Goal: Task Accomplishment & Management: Use online tool/utility

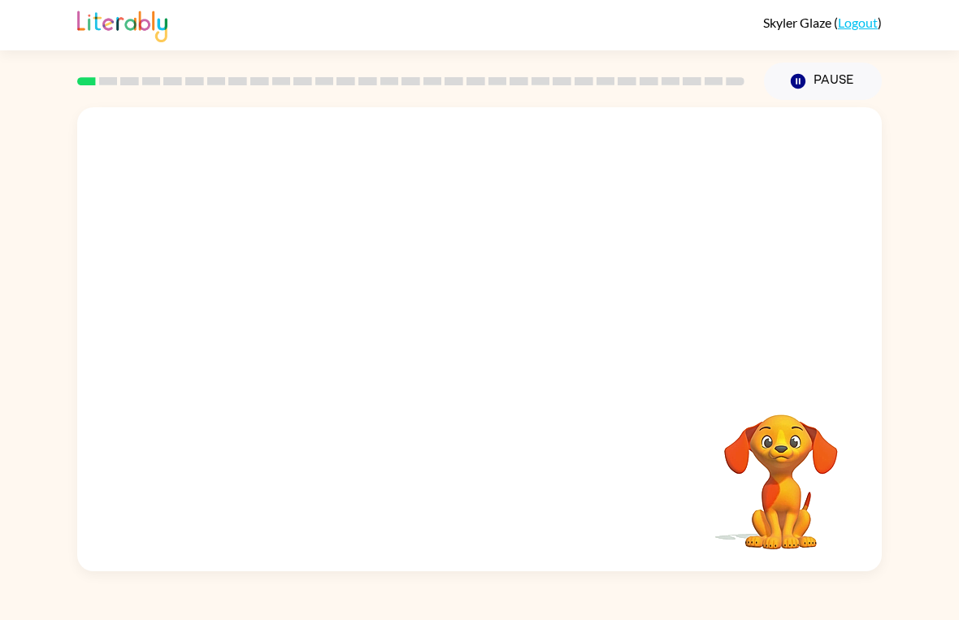
click at [731, 241] on div at bounding box center [479, 243] width 805 height 273
click at [436, 260] on video "Your browser must support playing .mp4 files to use Literably. Please try using…" at bounding box center [479, 243] width 805 height 273
click at [493, 338] on icon "button" at bounding box center [480, 347] width 28 height 28
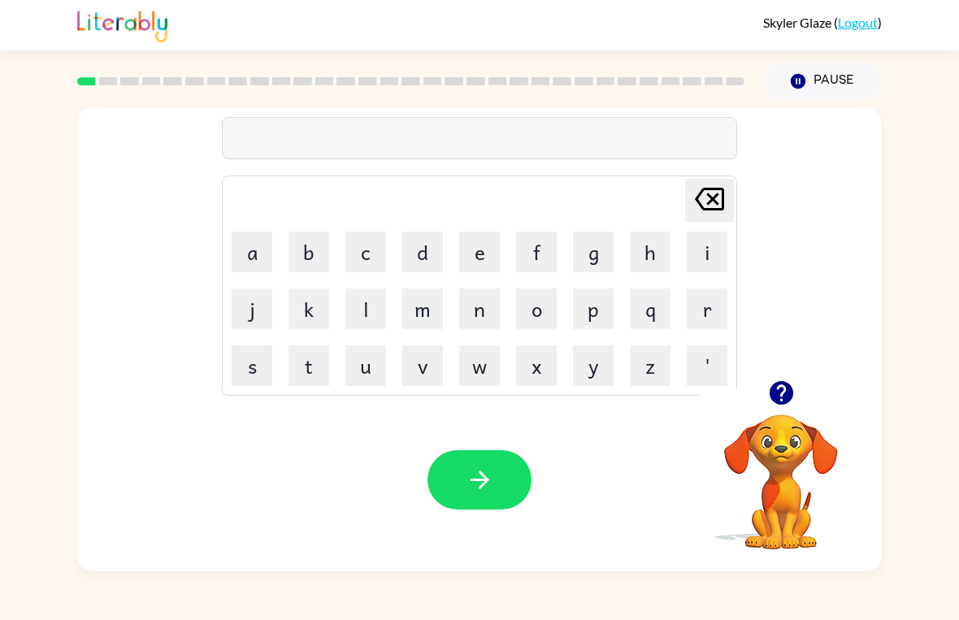
click at [597, 295] on button "p" at bounding box center [593, 309] width 41 height 41
click at [236, 233] on button "a" at bounding box center [252, 252] width 41 height 41
click at [419, 260] on button "d" at bounding box center [422, 252] width 41 height 41
click at [487, 447] on div "Your browser must support playing .mp4 files to use Literably. Please try using…" at bounding box center [479, 479] width 805 height 183
click at [457, 451] on button "button" at bounding box center [479, 479] width 104 height 59
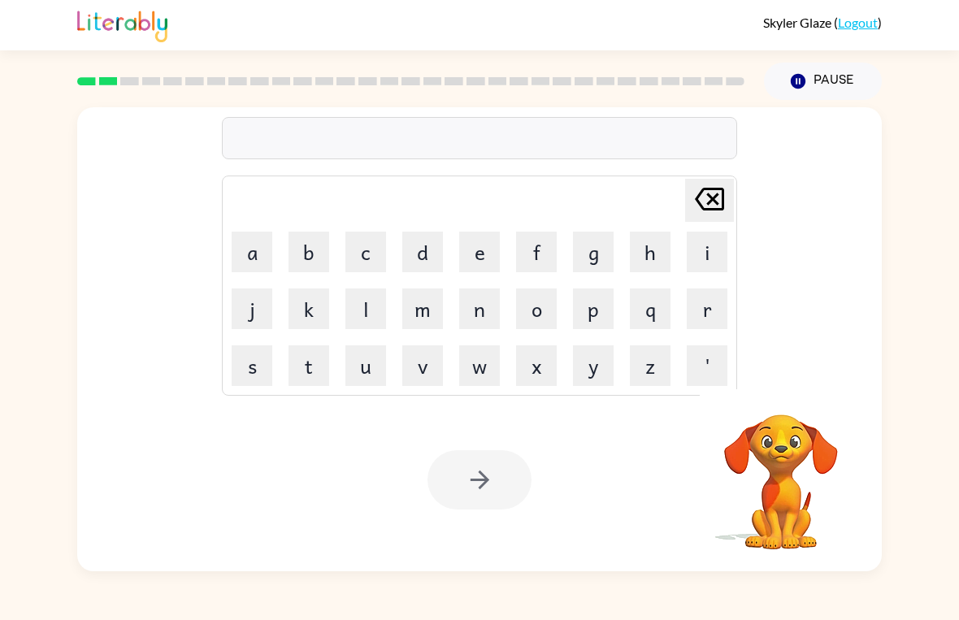
click at [600, 298] on button "p" at bounding box center [593, 309] width 41 height 41
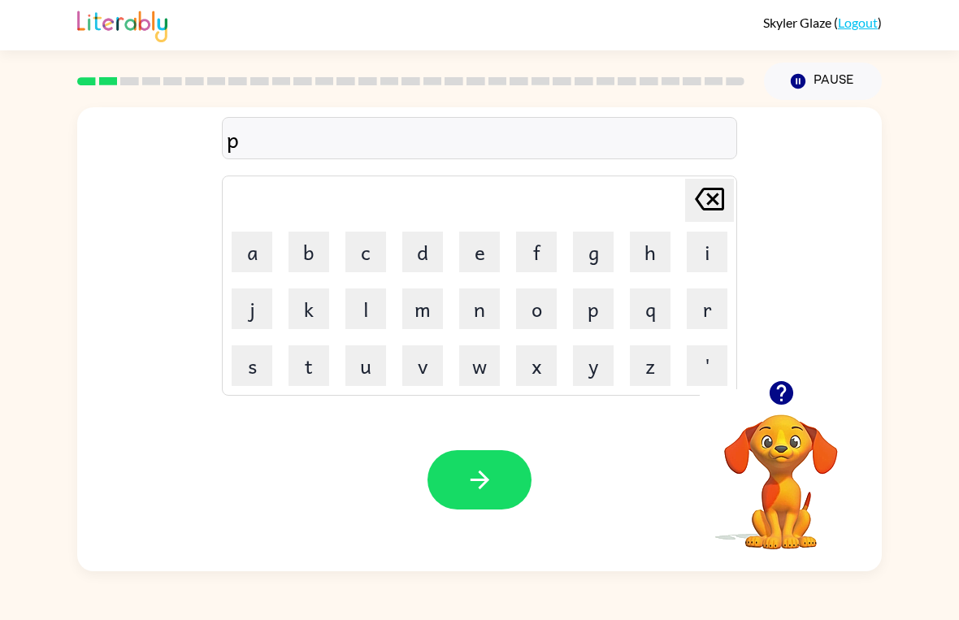
click at [536, 316] on button "o" at bounding box center [536, 309] width 41 height 41
click at [347, 319] on button "l" at bounding box center [365, 309] width 41 height 41
click at [750, 20] on div "[PERSON_NAME] ( Logout )" at bounding box center [479, 25] width 805 height 50
click at [709, 197] on icon at bounding box center [709, 199] width 29 height 23
click at [473, 488] on icon "button" at bounding box center [480, 480] width 28 height 28
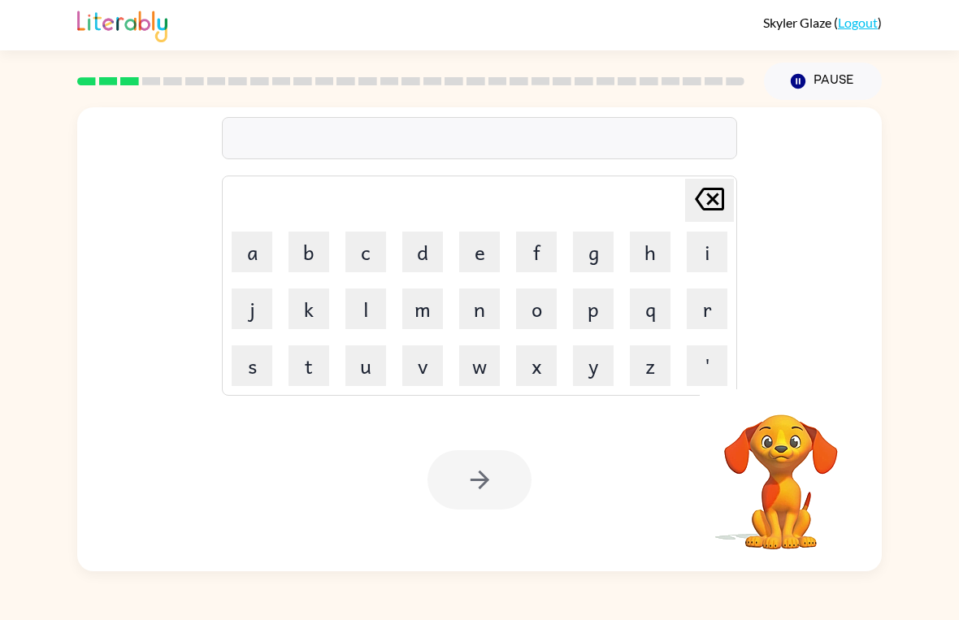
click at [495, 306] on button "n" at bounding box center [479, 309] width 41 height 41
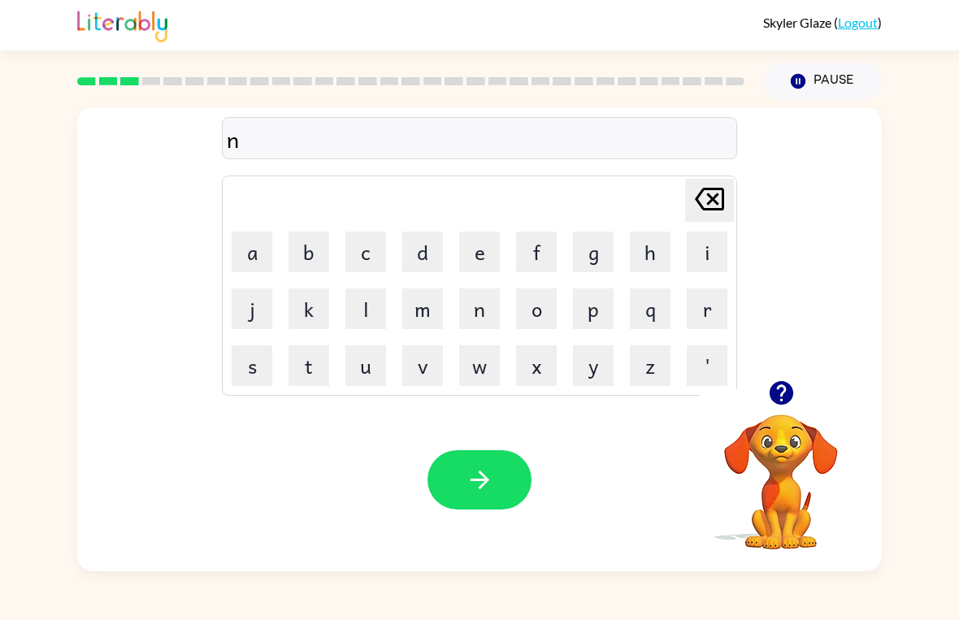
click at [539, 303] on button "o" at bounding box center [536, 309] width 41 height 41
click at [541, 248] on button "f" at bounding box center [536, 252] width 41 height 41
click at [496, 509] on button "button" at bounding box center [479, 479] width 104 height 59
click at [266, 358] on button "s" at bounding box center [252, 365] width 41 height 41
click at [479, 365] on button "w" at bounding box center [479, 365] width 41 height 41
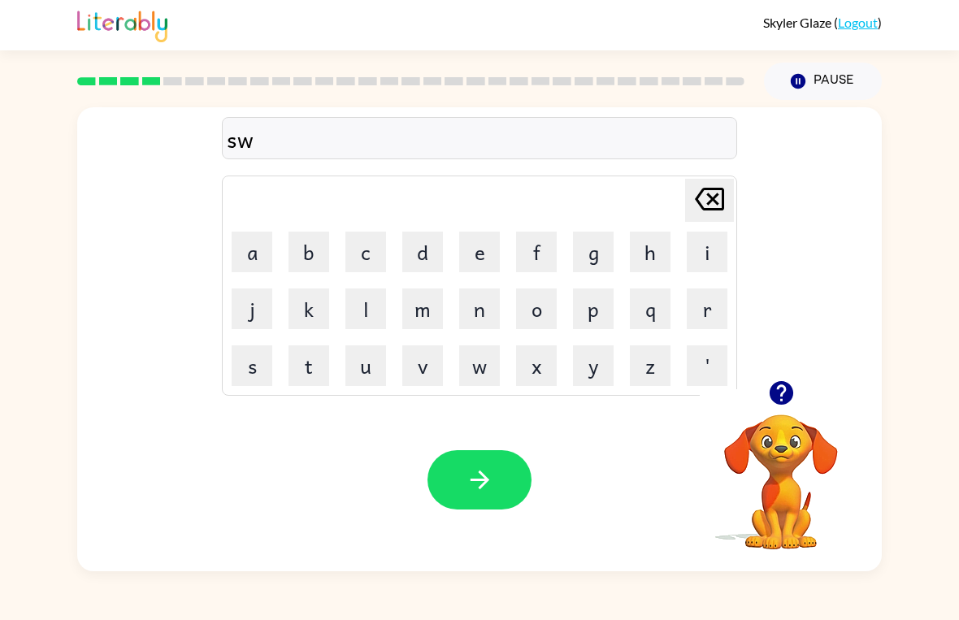
click at [697, 192] on icon "[PERSON_NAME] last character input" at bounding box center [709, 199] width 39 height 39
click at [656, 257] on button "h" at bounding box center [650, 252] width 41 height 41
click at [489, 363] on button "w" at bounding box center [479, 365] width 41 height 41
click at [706, 202] on icon "[PERSON_NAME] last character input" at bounding box center [709, 199] width 39 height 39
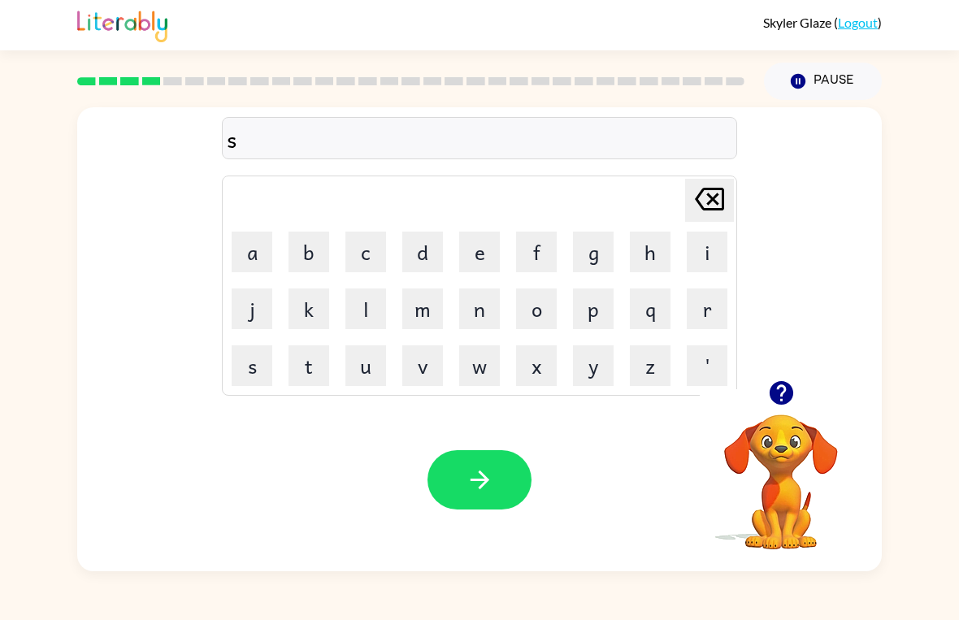
click at [471, 358] on button "w" at bounding box center [479, 365] width 41 height 41
click at [705, 246] on button "i" at bounding box center [707, 252] width 41 height 41
click at [423, 306] on button "m" at bounding box center [422, 309] width 41 height 41
click at [422, 305] on button "m" at bounding box center [422, 309] width 41 height 41
click at [714, 200] on icon at bounding box center [709, 199] width 29 height 23
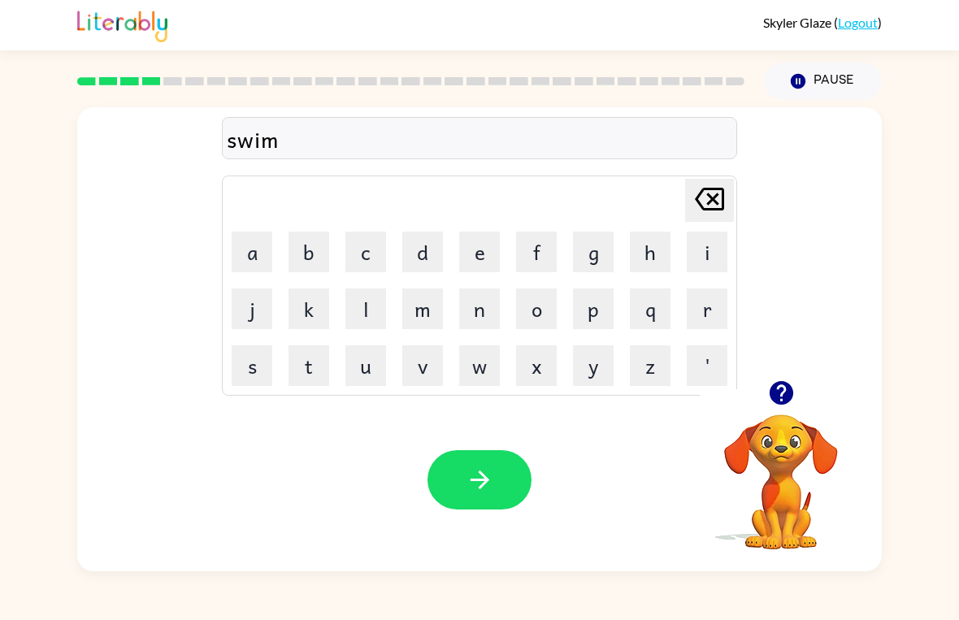
click at [515, 495] on button "button" at bounding box center [479, 479] width 104 height 59
click at [249, 352] on button "s" at bounding box center [252, 365] width 41 height 41
click at [300, 319] on button "k" at bounding box center [309, 309] width 41 height 41
click at [248, 248] on button "a" at bounding box center [252, 252] width 41 height 41
click at [309, 358] on button "t" at bounding box center [309, 365] width 41 height 41
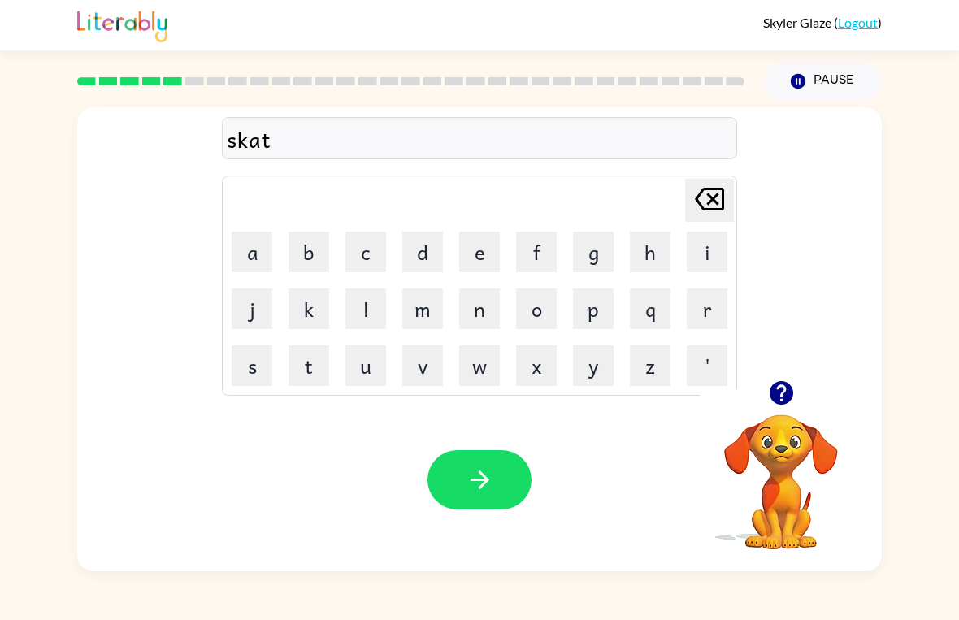
click at [483, 476] on icon "button" at bounding box center [479, 480] width 19 height 19
click at [249, 250] on button "a" at bounding box center [252, 252] width 41 height 41
click at [431, 310] on button "m" at bounding box center [422, 309] width 41 height 41
click at [475, 463] on button "button" at bounding box center [479, 479] width 104 height 59
click at [259, 363] on button "s" at bounding box center [252, 365] width 41 height 41
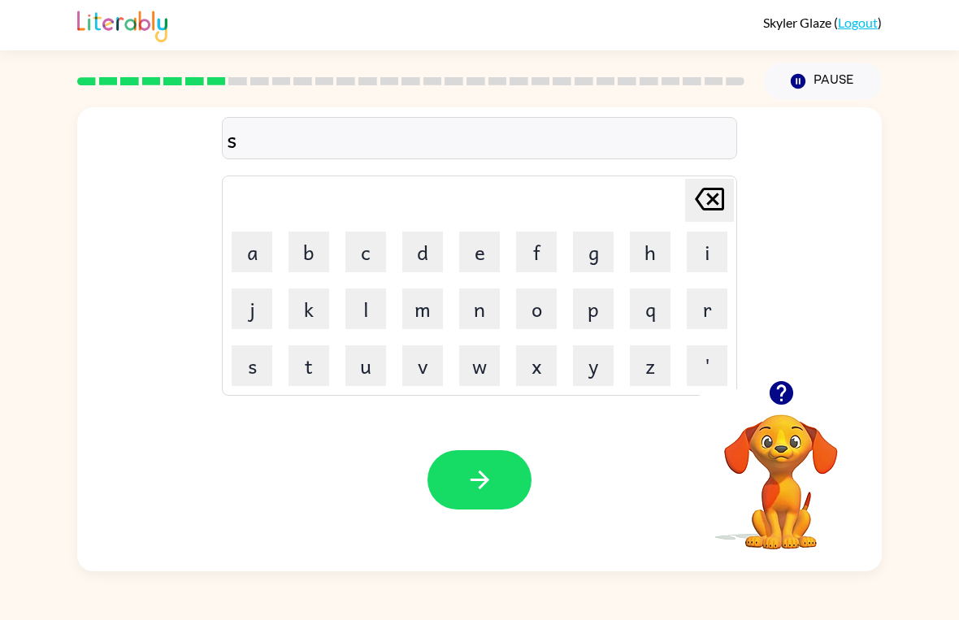
click at [706, 249] on button "i" at bounding box center [707, 252] width 41 height 41
click at [304, 252] on button "b" at bounding box center [309, 252] width 41 height 41
click at [701, 298] on button "r" at bounding box center [707, 309] width 41 height 41
click at [526, 303] on button "o" at bounding box center [536, 309] width 41 height 41
click at [378, 321] on button "l" at bounding box center [365, 309] width 41 height 41
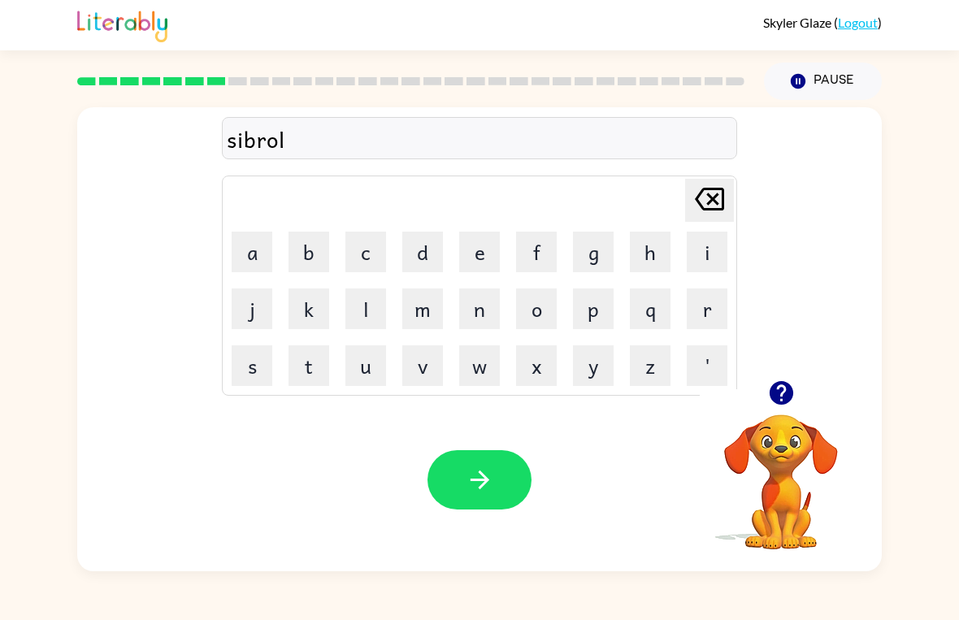
click at [491, 469] on icon "button" at bounding box center [480, 480] width 28 height 28
click at [765, 385] on button "button" at bounding box center [781, 392] width 41 height 41
click at [599, 256] on button "g" at bounding box center [593, 252] width 41 height 41
click at [705, 309] on button "r" at bounding box center [707, 309] width 41 height 41
click at [253, 250] on button "a" at bounding box center [252, 252] width 41 height 41
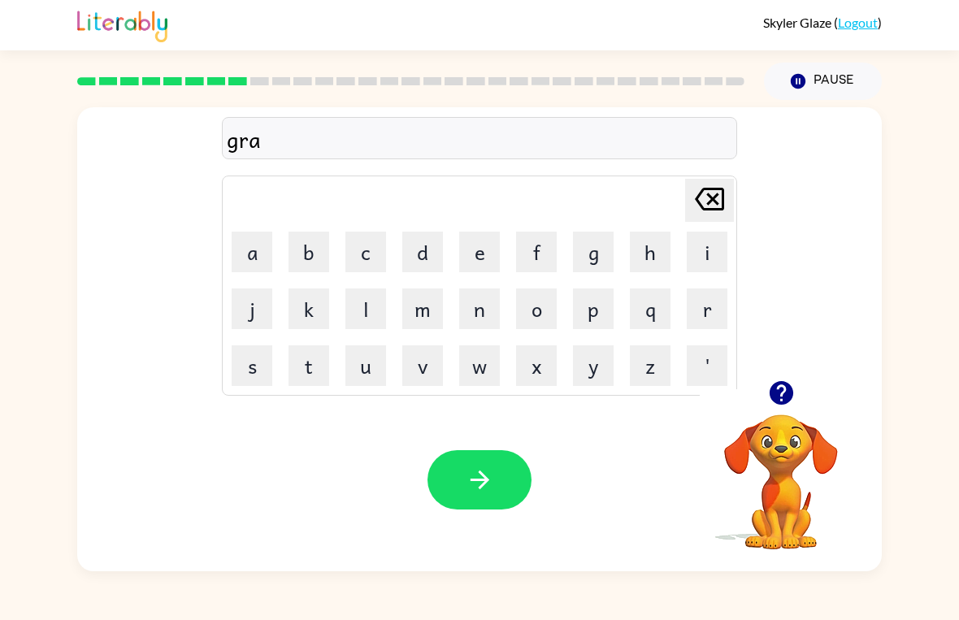
click at [540, 241] on button "f" at bounding box center [536, 252] width 41 height 41
click at [493, 477] on icon "button" at bounding box center [480, 480] width 28 height 28
click at [593, 299] on button "p" at bounding box center [593, 309] width 41 height 41
click at [532, 308] on button "o" at bounding box center [536, 309] width 41 height 41
click at [262, 362] on button "s" at bounding box center [252, 365] width 41 height 41
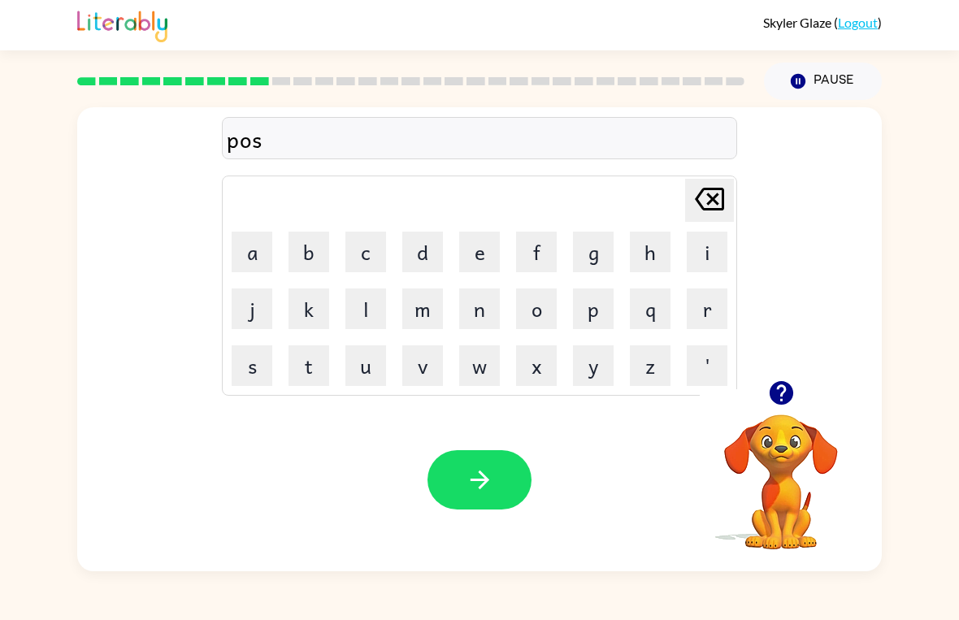
click at [492, 470] on icon "button" at bounding box center [480, 480] width 28 height 28
click at [531, 317] on button "o" at bounding box center [536, 309] width 41 height 41
click at [497, 311] on button "n" at bounding box center [479, 309] width 41 height 41
click at [538, 245] on button "f" at bounding box center [536, 252] width 41 height 41
click at [527, 313] on button "o" at bounding box center [536, 309] width 41 height 41
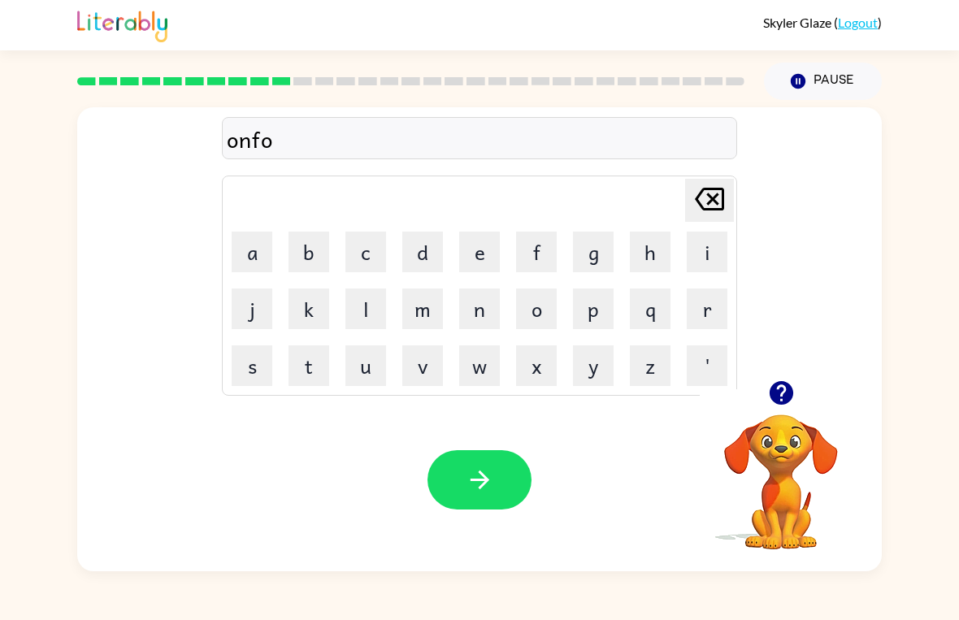
click at [439, 243] on button "d" at bounding box center [422, 252] width 41 height 41
click at [506, 460] on button "button" at bounding box center [479, 479] width 104 height 59
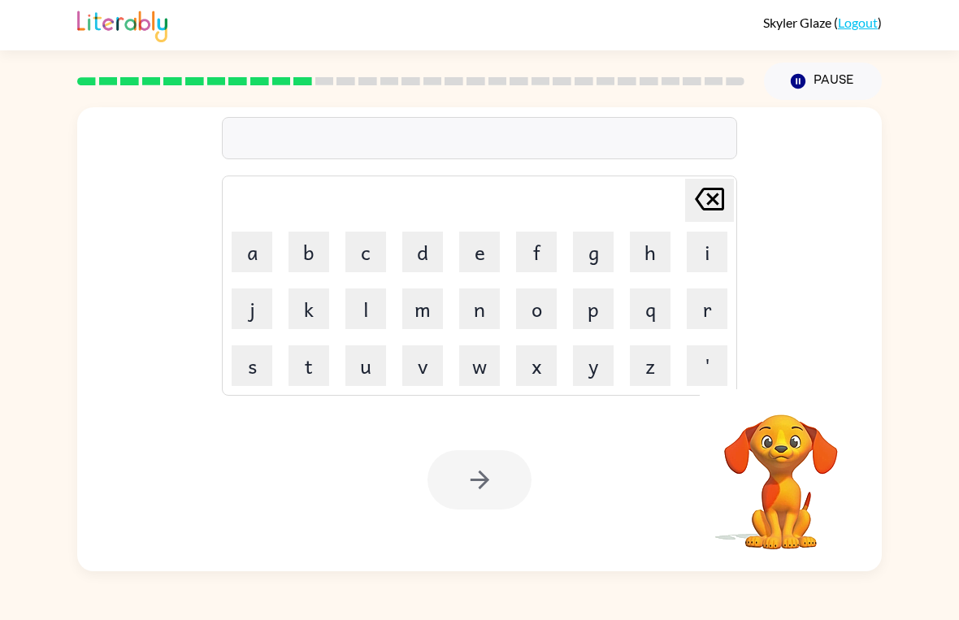
click at [541, 239] on button "f" at bounding box center [536, 252] width 41 height 41
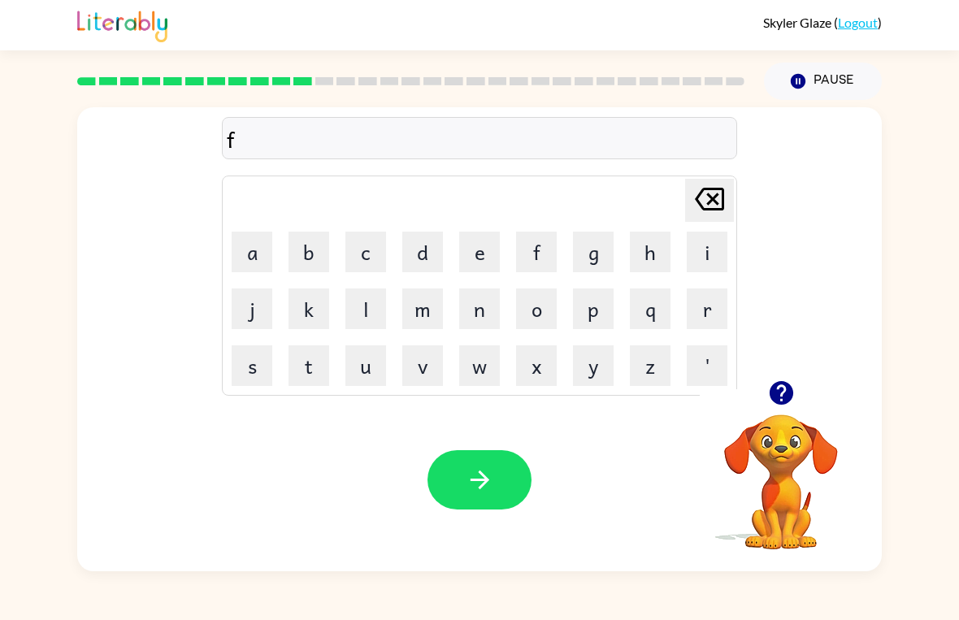
click at [531, 306] on button "o" at bounding box center [536, 309] width 41 height 41
click at [307, 360] on button "t" at bounding box center [309, 365] width 41 height 41
click at [482, 243] on button "e" at bounding box center [479, 252] width 41 height 41
click at [513, 482] on button "button" at bounding box center [479, 479] width 104 height 59
click at [424, 308] on button "m" at bounding box center [422, 309] width 41 height 41
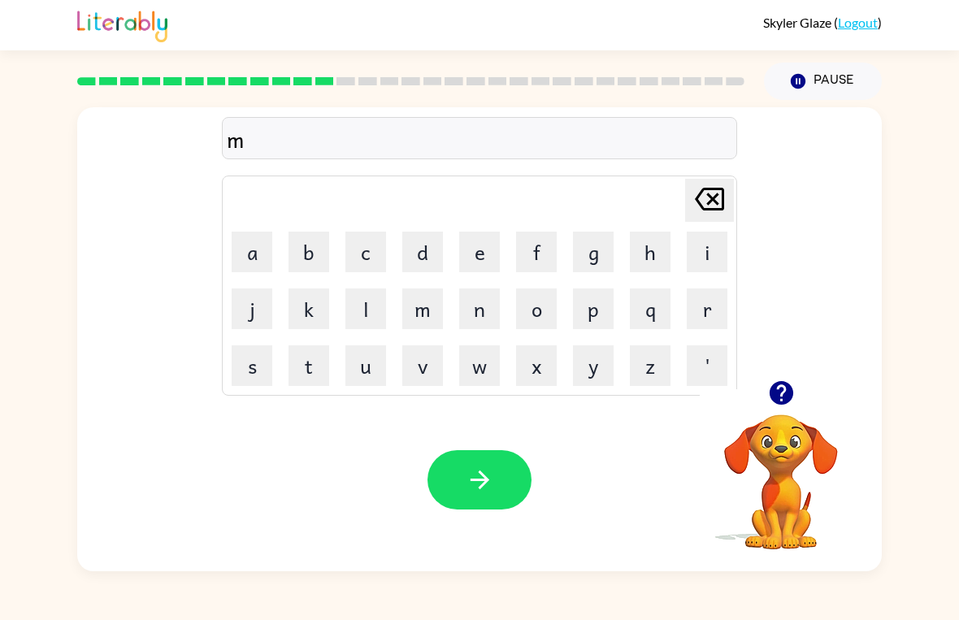
click at [371, 352] on button "u" at bounding box center [365, 365] width 41 height 41
click at [255, 359] on button "s" at bounding box center [252, 365] width 41 height 41
click at [328, 299] on button "k" at bounding box center [309, 309] width 41 height 41
click at [258, 248] on button "a" at bounding box center [252, 252] width 41 height 41
click at [313, 321] on button "k" at bounding box center [309, 309] width 41 height 41
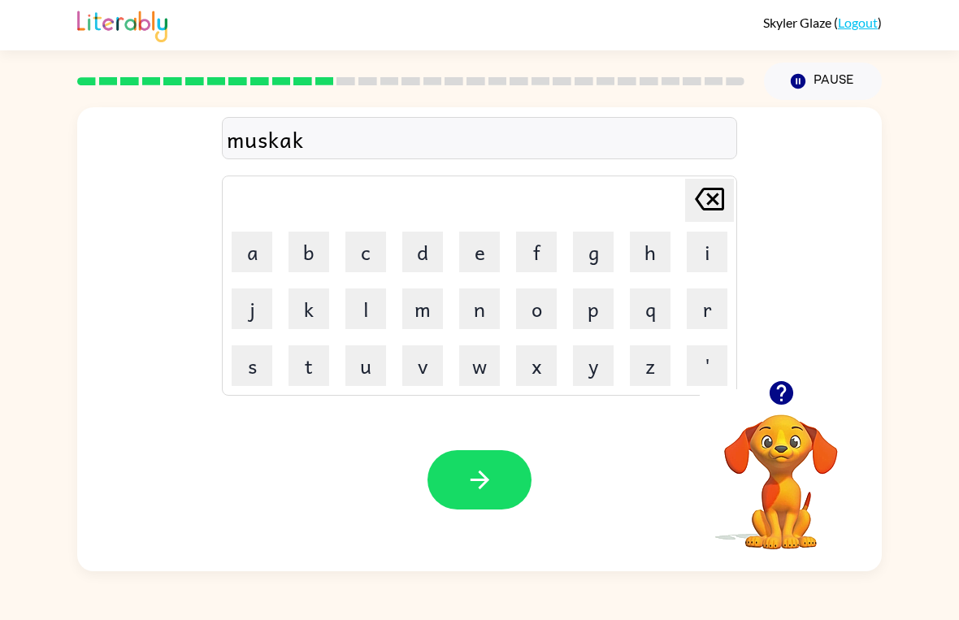
click at [493, 490] on icon "button" at bounding box center [480, 480] width 28 height 28
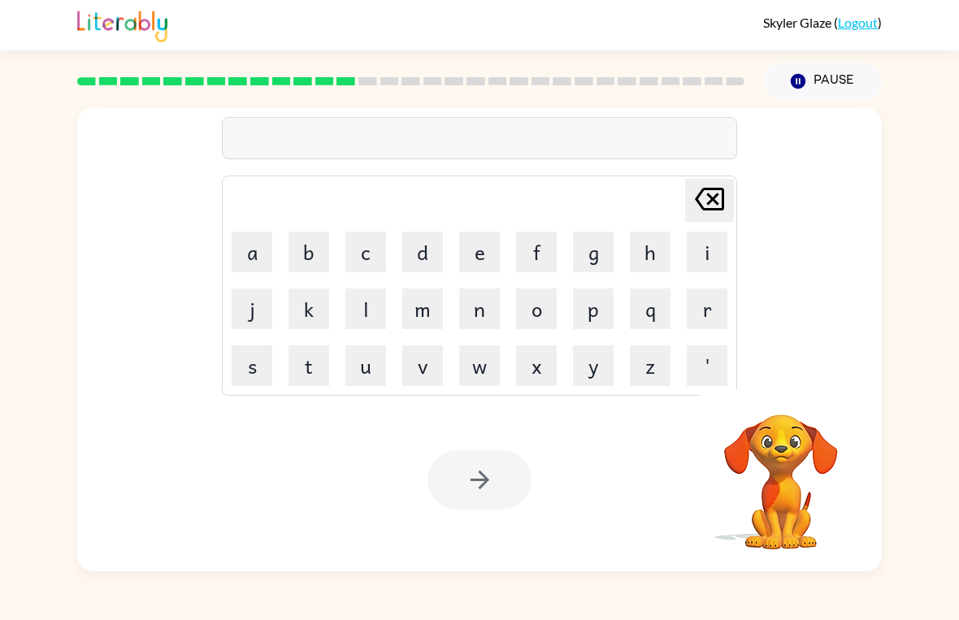
click at [368, 252] on button "c" at bounding box center [365, 252] width 41 height 41
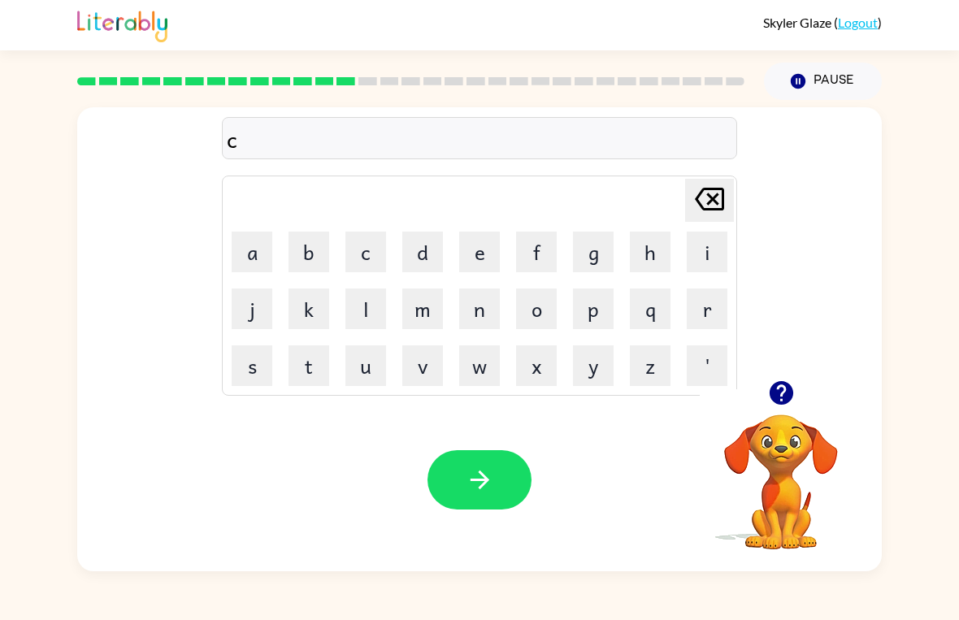
click at [706, 254] on button "i" at bounding box center [707, 252] width 41 height 41
click at [492, 310] on button "n" at bounding box center [479, 309] width 41 height 41
click at [376, 311] on button "l" at bounding box center [365, 309] width 41 height 41
click at [485, 251] on button "e" at bounding box center [479, 252] width 41 height 41
click at [487, 462] on button "button" at bounding box center [479, 479] width 104 height 59
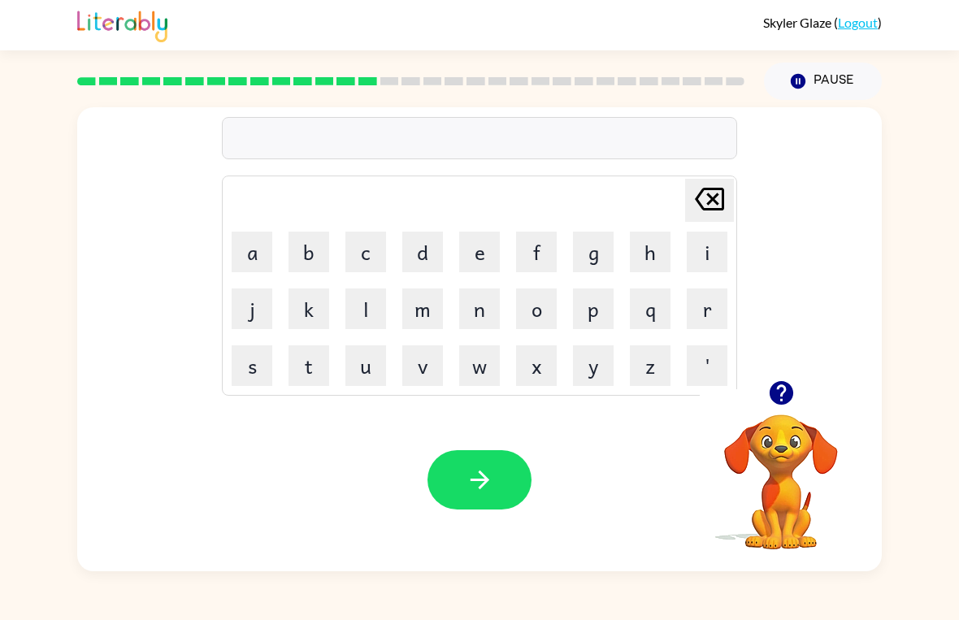
click at [426, 256] on button "d" at bounding box center [422, 252] width 41 height 41
click at [373, 315] on button "l" at bounding box center [365, 309] width 41 height 41
click at [251, 252] on button "a" at bounding box center [252, 252] width 41 height 41
click at [476, 495] on button "button" at bounding box center [479, 479] width 104 height 59
click at [377, 245] on button "c" at bounding box center [365, 252] width 41 height 41
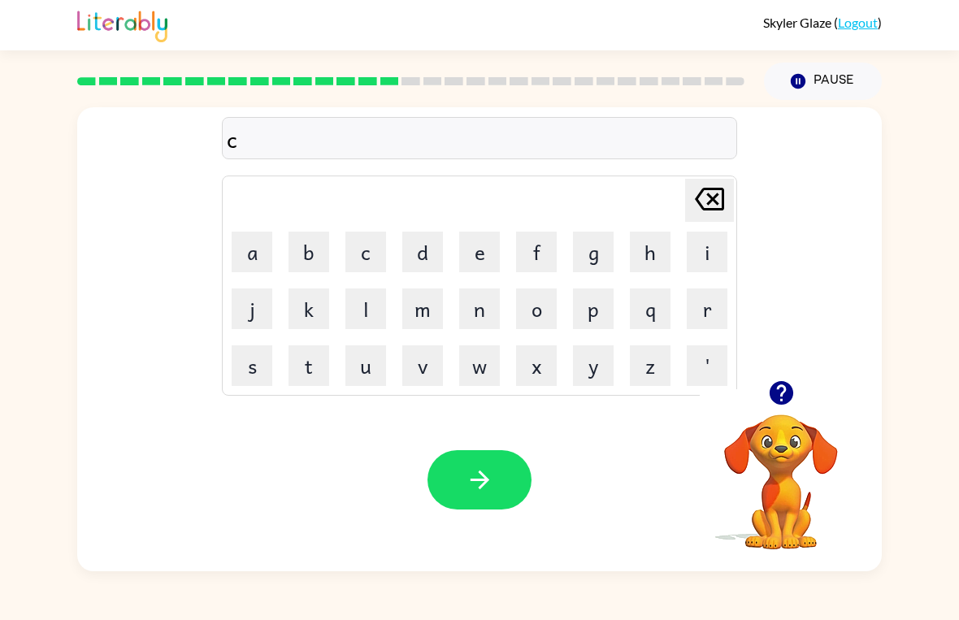
click at [540, 309] on button "o" at bounding box center [536, 309] width 41 height 41
click at [418, 245] on button "d" at bounding box center [422, 252] width 41 height 41
click at [481, 244] on button "e" at bounding box center [479, 252] width 41 height 41
click at [484, 471] on icon "button" at bounding box center [480, 480] width 28 height 28
click at [653, 359] on button "z" at bounding box center [650, 365] width 41 height 41
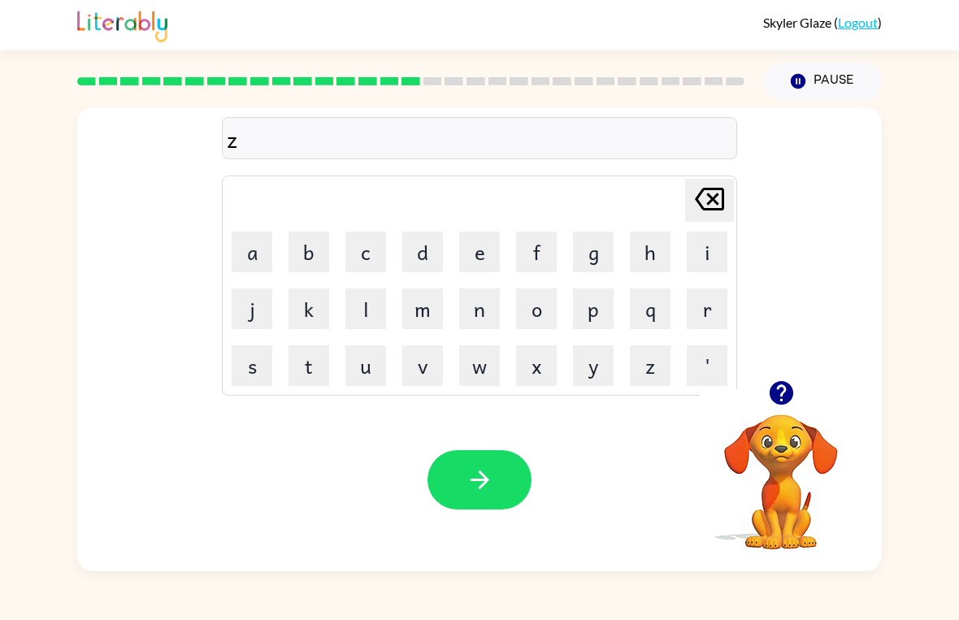
click at [709, 246] on button "i" at bounding box center [707, 252] width 41 height 41
click at [596, 308] on button "p" at bounding box center [593, 309] width 41 height 41
click at [485, 445] on div "Your browser must support playing .mp4 files to use Literably. Please try using…" at bounding box center [479, 479] width 805 height 183
click at [493, 462] on button "button" at bounding box center [479, 479] width 104 height 59
click at [432, 241] on button "d" at bounding box center [422, 252] width 41 height 41
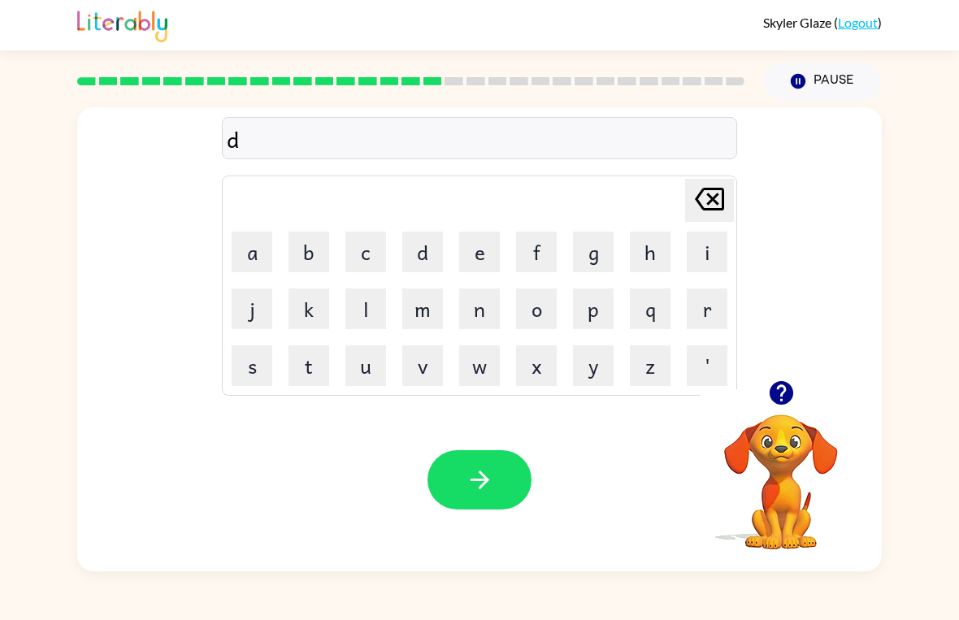
click at [704, 309] on button "r" at bounding box center [707, 309] width 41 height 41
click at [540, 314] on button "o" at bounding box center [536, 309] width 41 height 41
click at [600, 306] on button "p" at bounding box center [593, 309] width 41 height 41
click at [706, 240] on button "i" at bounding box center [707, 252] width 41 height 41
click at [484, 310] on button "n" at bounding box center [479, 309] width 41 height 41
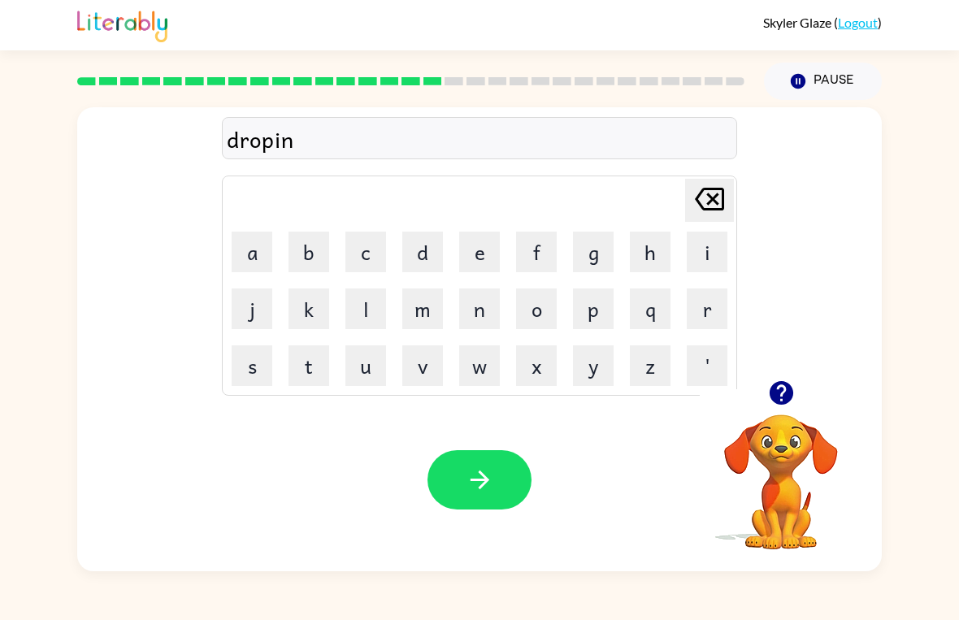
click at [602, 247] on button "g" at bounding box center [593, 252] width 41 height 41
click at [479, 470] on icon "button" at bounding box center [480, 480] width 28 height 28
click at [647, 255] on button "h" at bounding box center [650, 252] width 41 height 41
click at [712, 306] on button "r" at bounding box center [707, 309] width 41 height 41
click at [507, 464] on button "button" at bounding box center [479, 479] width 104 height 59
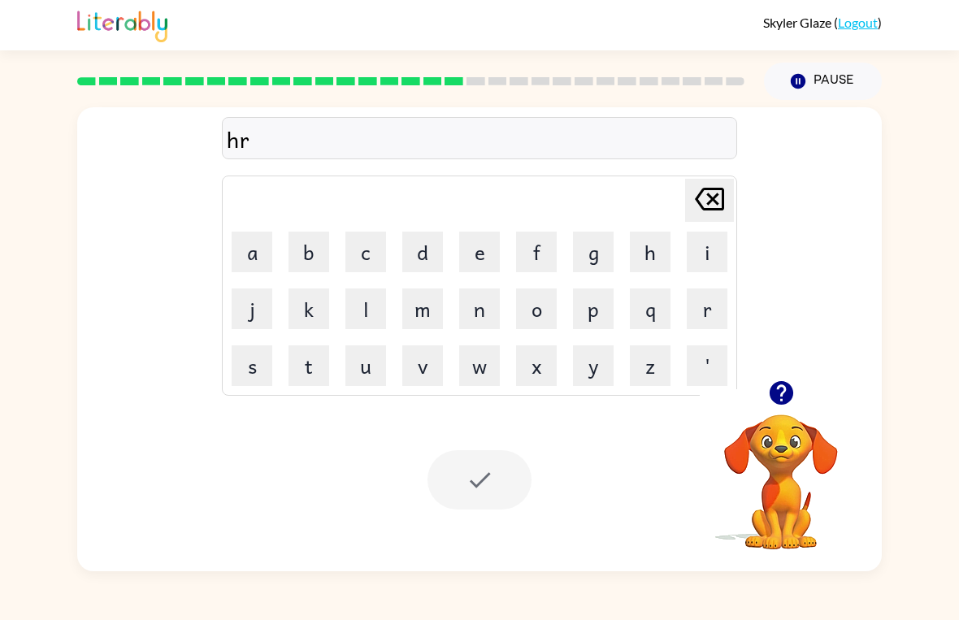
click at [500, 479] on div at bounding box center [479, 479] width 104 height 59
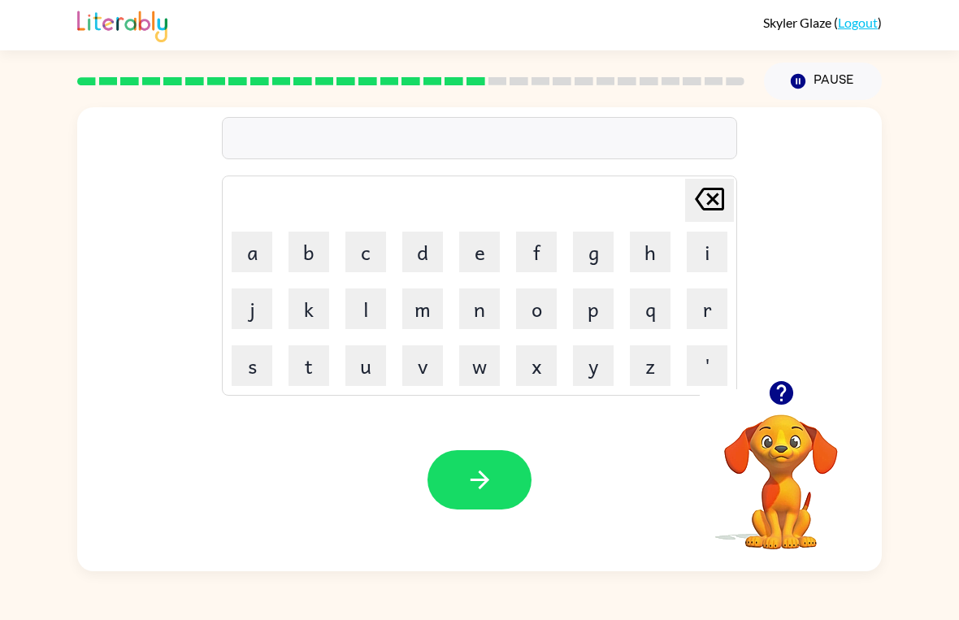
click at [704, 301] on button "r" at bounding box center [707, 309] width 41 height 41
click at [489, 250] on button "e" at bounding box center [479, 252] width 41 height 41
click at [371, 256] on button "c" at bounding box center [365, 252] width 41 height 41
click at [659, 245] on button "h" at bounding box center [650, 252] width 41 height 41
click at [530, 476] on button "button" at bounding box center [479, 479] width 104 height 59
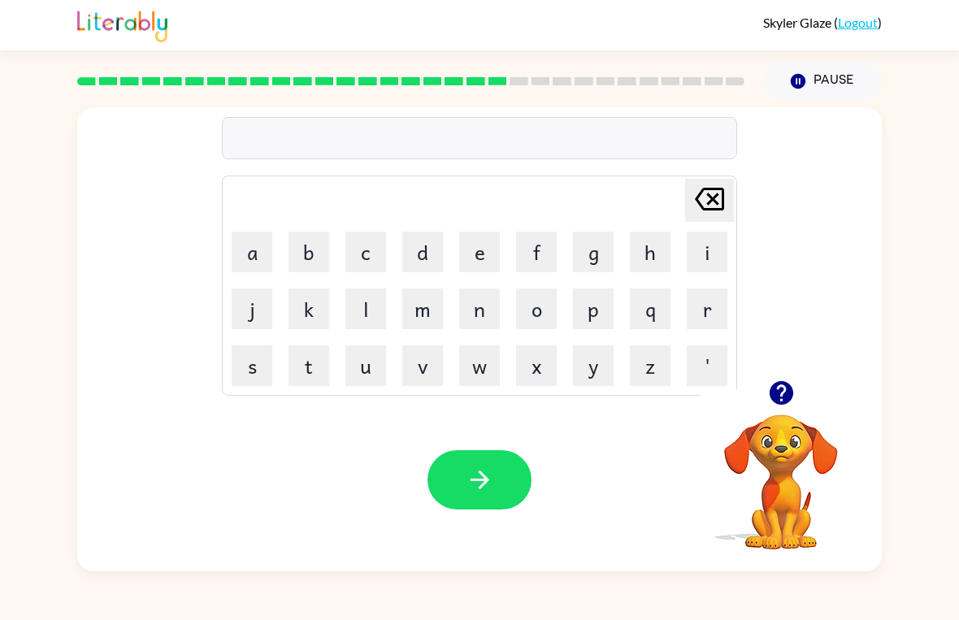
click at [649, 248] on button "h" at bounding box center [650, 252] width 41 height 41
click at [708, 244] on button "i" at bounding box center [707, 252] width 41 height 41
click at [318, 369] on button "t" at bounding box center [309, 365] width 41 height 41
click at [710, 232] on button "i" at bounding box center [707, 252] width 41 height 41
click at [430, 238] on button "d" at bounding box center [422, 252] width 41 height 41
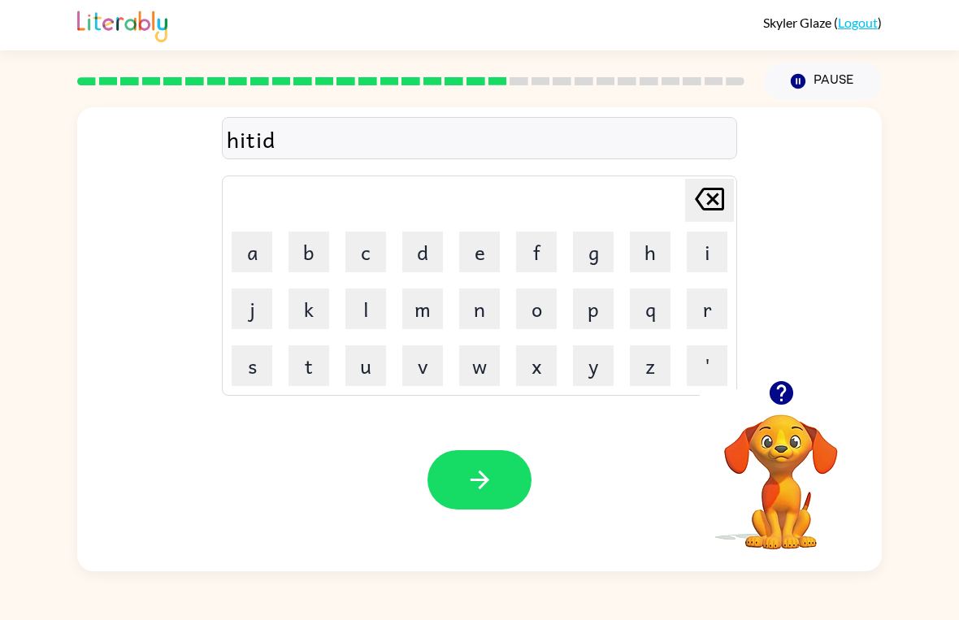
click at [505, 485] on button "button" at bounding box center [479, 479] width 104 height 59
click at [703, 301] on button "r" at bounding box center [707, 309] width 41 height 41
click at [708, 254] on button "i" at bounding box center [707, 252] width 41 height 41
click at [241, 366] on button "s" at bounding box center [252, 365] width 41 height 41
click at [479, 245] on button "e" at bounding box center [479, 252] width 41 height 41
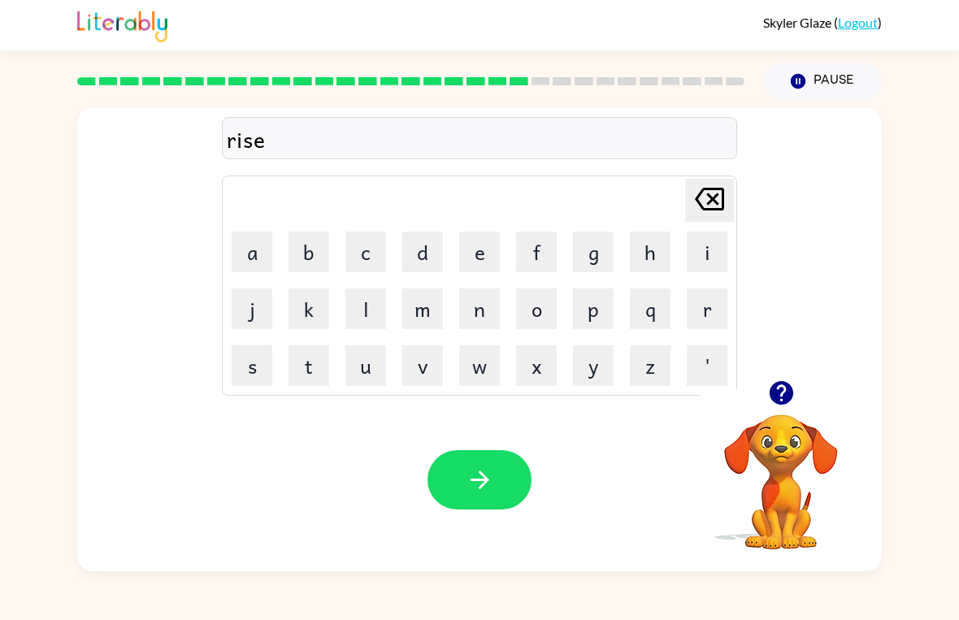
click at [509, 485] on button "button" at bounding box center [479, 479] width 104 height 59
click at [710, 310] on button "r" at bounding box center [707, 309] width 41 height 41
click at [712, 250] on button "i" at bounding box center [707, 252] width 41 height 41
click at [472, 308] on button "n" at bounding box center [479, 309] width 41 height 41
click at [368, 249] on button "c" at bounding box center [365, 252] width 41 height 41
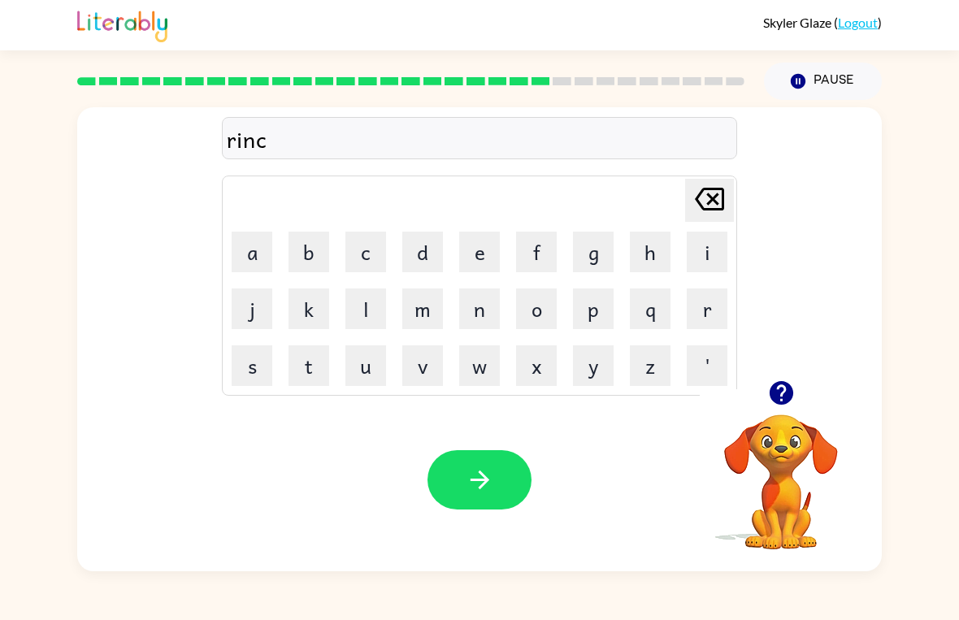
click at [543, 298] on button "o" at bounding box center [536, 309] width 41 height 41
click at [305, 358] on button "t" at bounding box center [309, 365] width 41 height 41
click at [471, 242] on button "e" at bounding box center [479, 252] width 41 height 41
click at [493, 467] on icon "button" at bounding box center [480, 480] width 28 height 28
click at [706, 297] on button "r" at bounding box center [707, 309] width 41 height 41
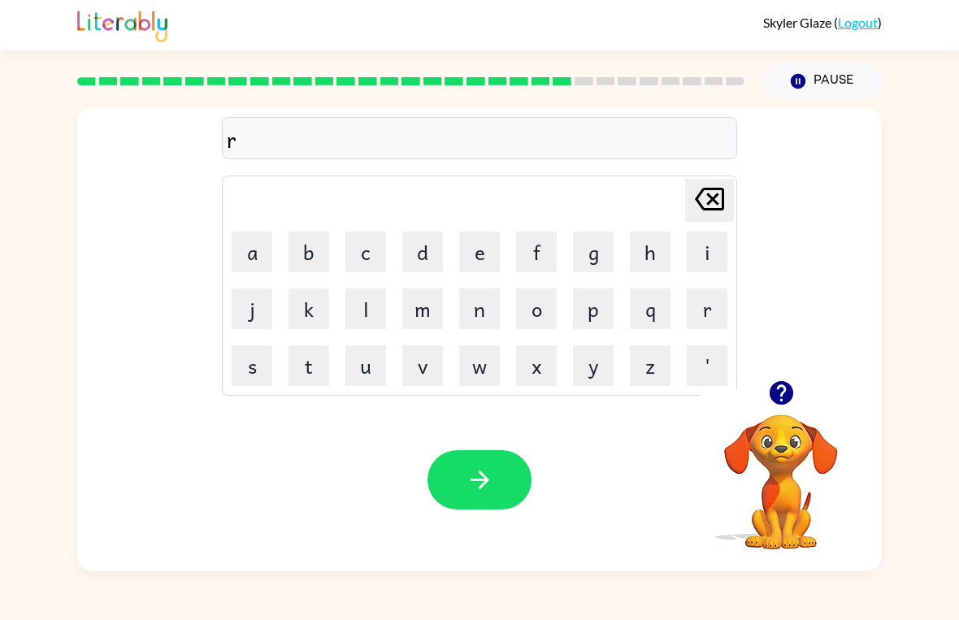
click at [417, 311] on button "m" at bounding box center [422, 309] width 41 height 41
click at [712, 309] on button "r" at bounding box center [707, 309] width 41 height 41
click at [312, 310] on button "k" at bounding box center [309, 309] width 41 height 41
click at [489, 463] on button "button" at bounding box center [479, 479] width 104 height 59
click at [370, 375] on button "u" at bounding box center [365, 365] width 41 height 41
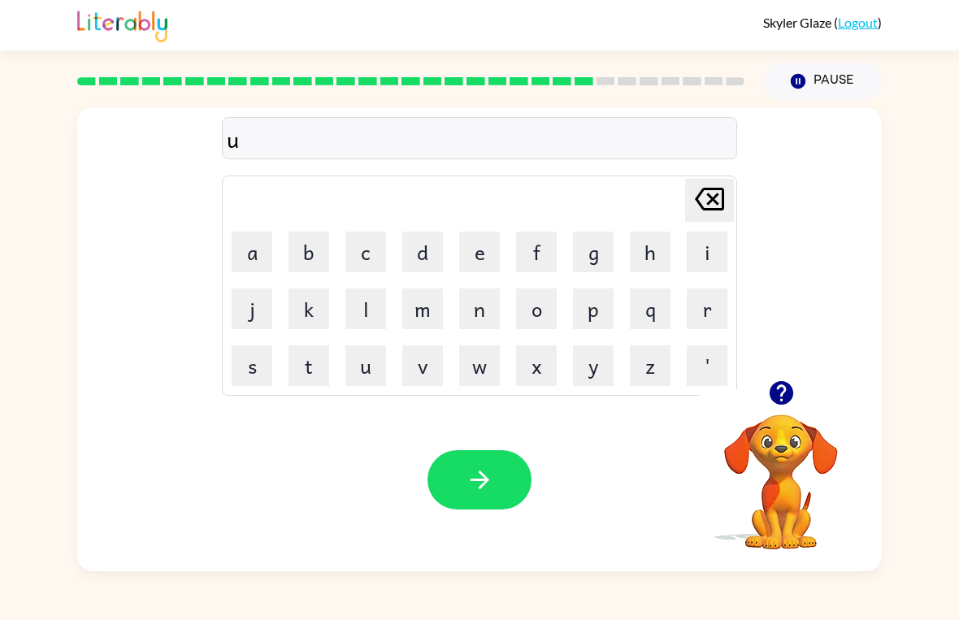
click at [539, 245] on button "f" at bounding box center [536, 252] width 41 height 41
click at [252, 245] on button "a" at bounding box center [252, 252] width 41 height 41
click at [253, 371] on button "s" at bounding box center [252, 365] width 41 height 41
click at [712, 238] on button "i" at bounding box center [707, 252] width 41 height 41
click at [487, 311] on button "n" at bounding box center [479, 309] width 41 height 41
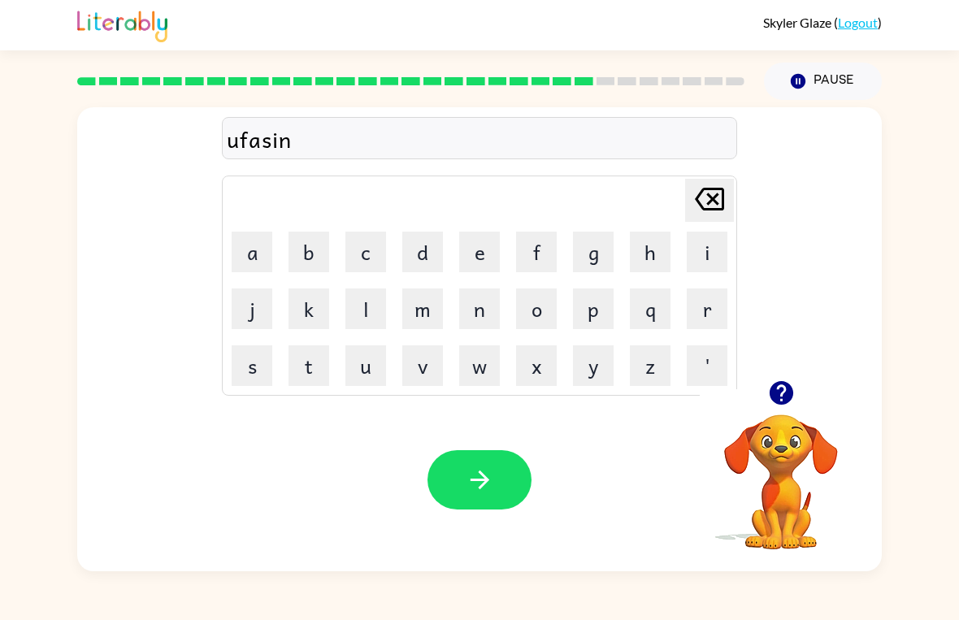
click at [591, 235] on button "g" at bounding box center [593, 252] width 41 height 41
click at [507, 440] on div "Your browser must support playing .mp4 files to use Literably. Please try using…" at bounding box center [479, 479] width 805 height 183
click at [478, 447] on div "Your browser must support playing .mp4 files to use Literably. Please try using…" at bounding box center [479, 479] width 805 height 183
click at [484, 436] on div "Your browser must support playing .mp4 files to use Literably. Please try using…" at bounding box center [479, 479] width 805 height 183
click at [471, 463] on button "button" at bounding box center [479, 479] width 104 height 59
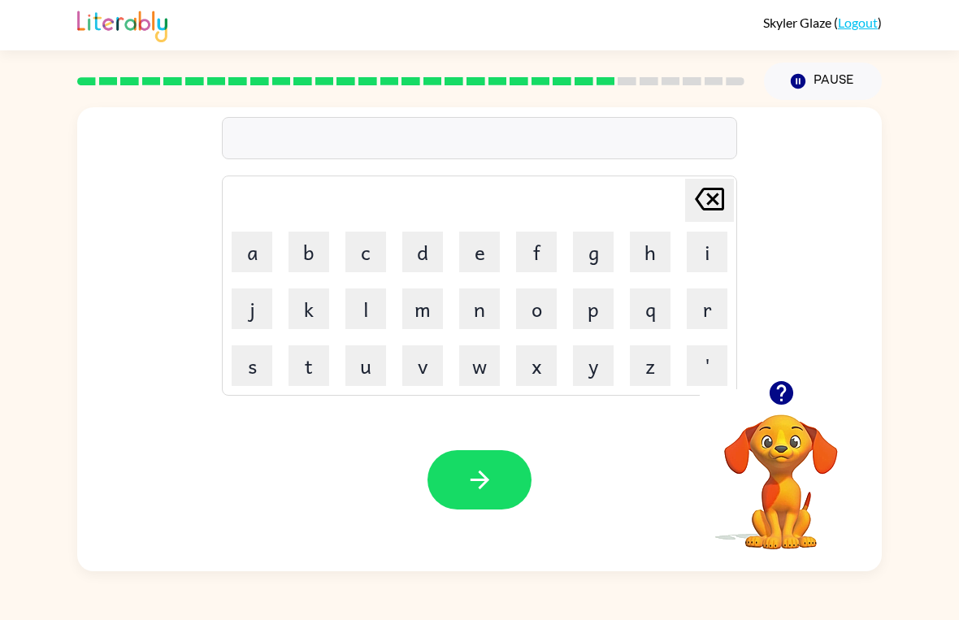
click at [251, 371] on button "s" at bounding box center [252, 365] width 41 height 41
click at [365, 377] on button "u" at bounding box center [365, 365] width 41 height 41
click at [468, 301] on button "n" at bounding box center [479, 309] width 41 height 41
click at [365, 302] on button "l" at bounding box center [365, 309] width 41 height 41
click at [699, 242] on button "i" at bounding box center [707, 252] width 41 height 41
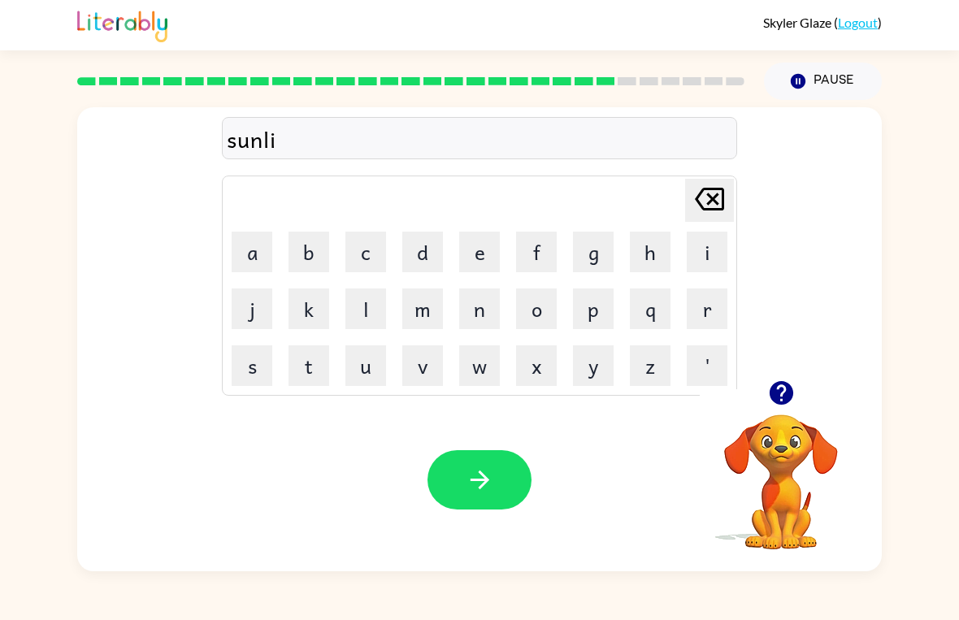
click at [319, 367] on button "t" at bounding box center [309, 365] width 41 height 41
click at [497, 459] on button "button" at bounding box center [479, 479] width 104 height 59
click at [249, 372] on button "s" at bounding box center [252, 365] width 41 height 41
click at [705, 201] on icon "[PERSON_NAME] last character input" at bounding box center [709, 199] width 39 height 39
click at [306, 365] on button "t" at bounding box center [309, 365] width 41 height 41
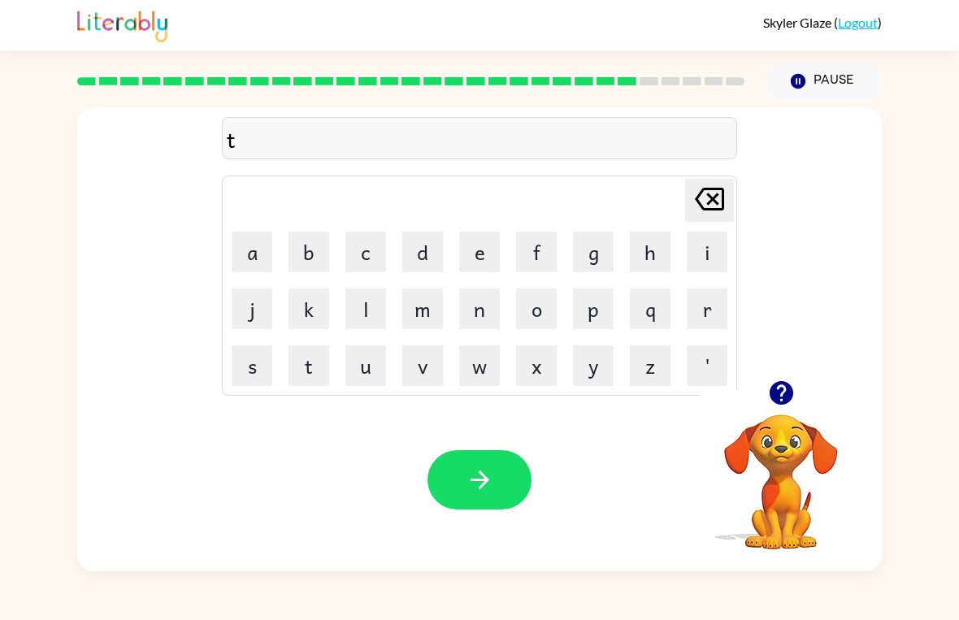
click at [644, 250] on button "h" at bounding box center [650, 252] width 41 height 41
click at [484, 247] on button "e" at bounding box center [479, 252] width 41 height 41
click at [250, 379] on button "s" at bounding box center [252, 365] width 41 height 41
click at [362, 362] on button "u" at bounding box center [365, 365] width 41 height 41
click at [537, 241] on button "f" at bounding box center [536, 252] width 41 height 41
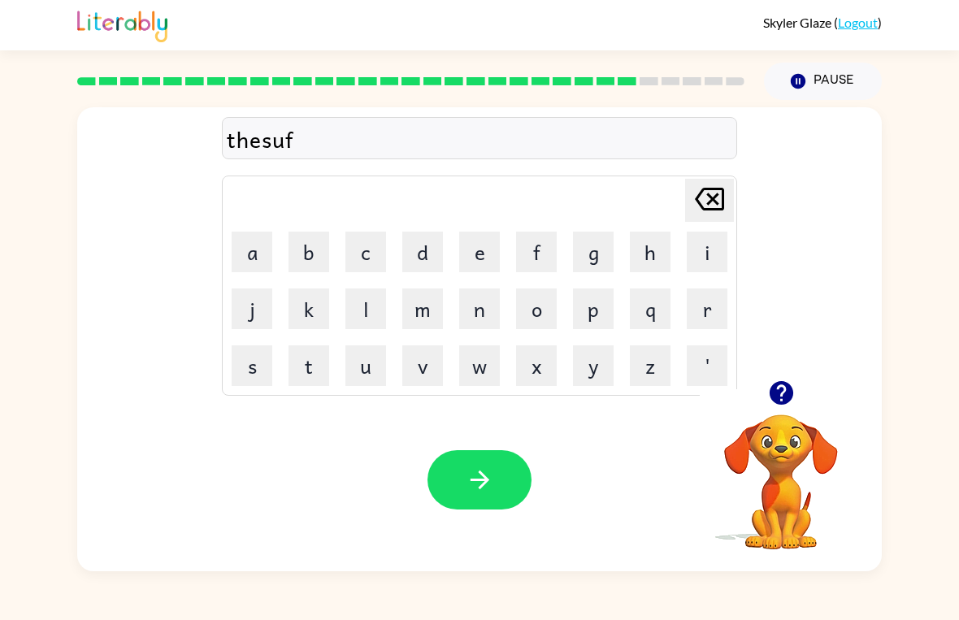
click at [698, 302] on button "r" at bounding box center [707, 309] width 41 height 41
click at [511, 448] on div "Your browser must support playing .mp4 files to use Literably. Please try using…" at bounding box center [479, 479] width 805 height 183
click at [483, 455] on button "button" at bounding box center [479, 479] width 104 height 59
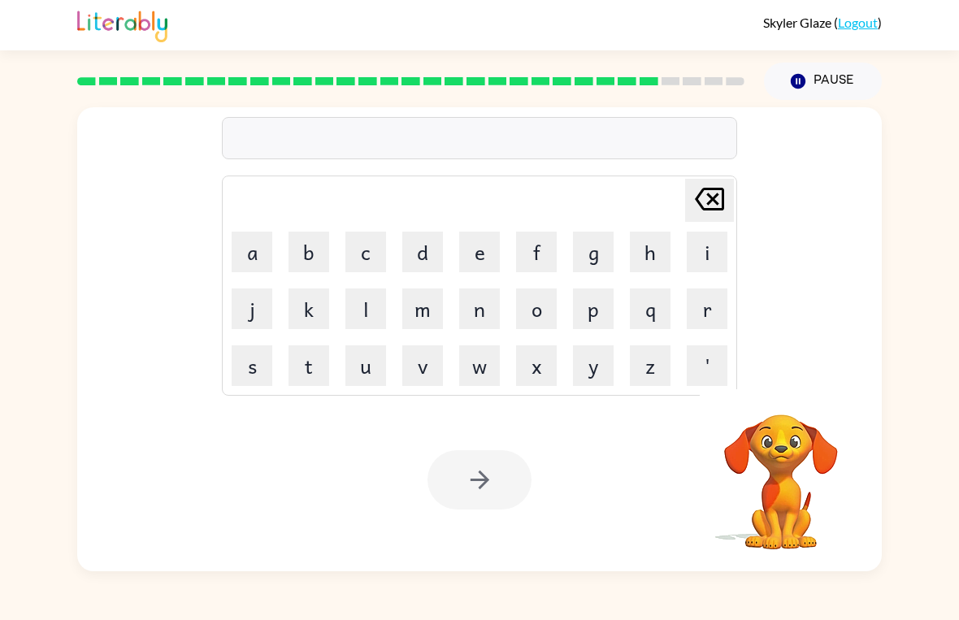
click at [423, 306] on button "m" at bounding box center [422, 309] width 41 height 41
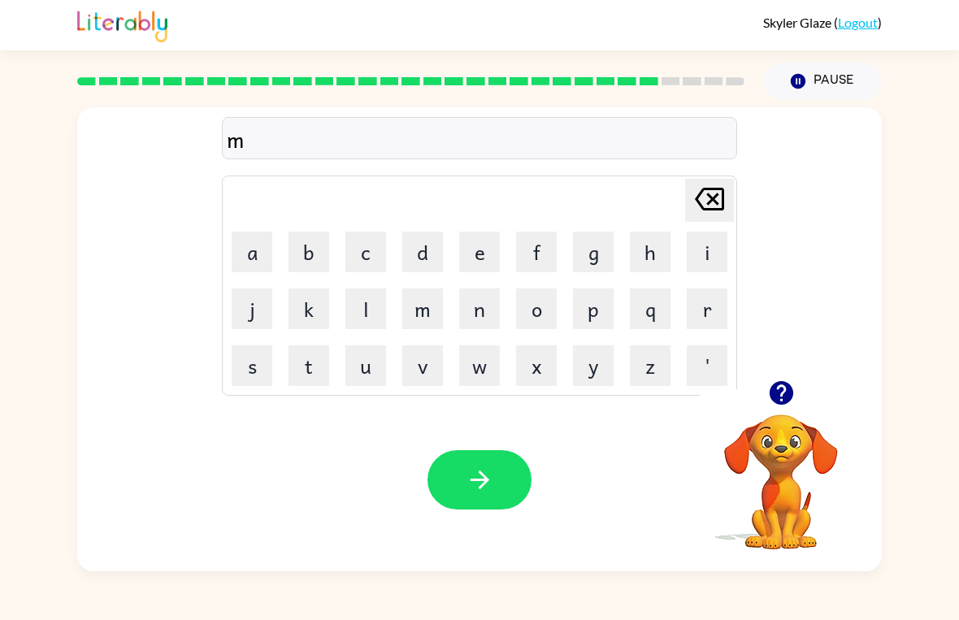
click at [535, 310] on button "o" at bounding box center [536, 309] width 41 height 41
click at [487, 306] on button "n" at bounding box center [479, 309] width 41 height 41
click at [478, 256] on button "e" at bounding box center [479, 252] width 41 height 41
click at [497, 471] on button "button" at bounding box center [479, 479] width 104 height 59
click at [476, 354] on button "w" at bounding box center [479, 365] width 41 height 41
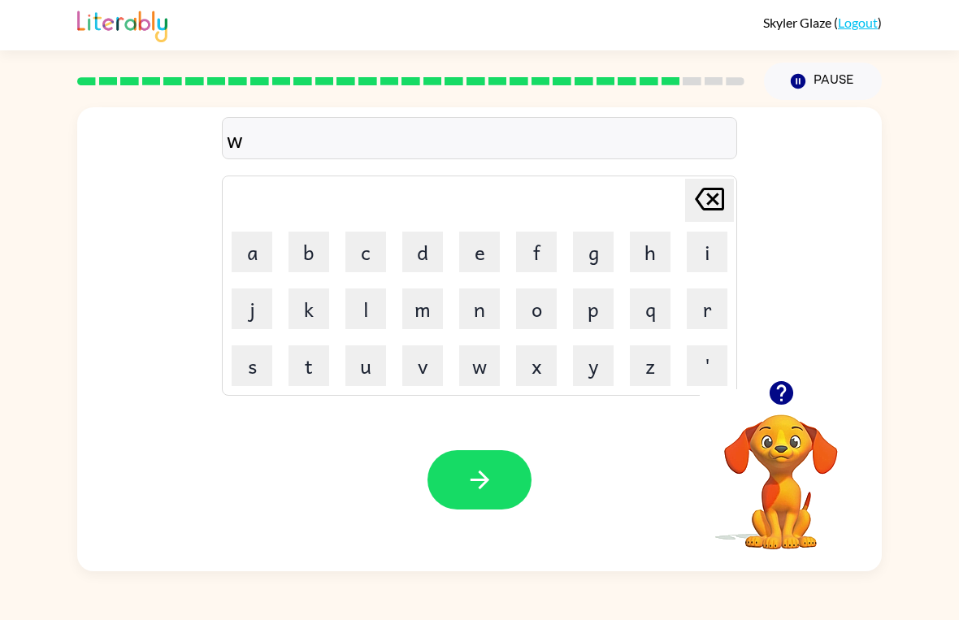
click at [716, 251] on button "i" at bounding box center [707, 252] width 41 height 41
click at [358, 293] on button "l" at bounding box center [365, 309] width 41 height 41
click at [486, 484] on icon "button" at bounding box center [479, 480] width 19 height 19
click at [504, 465] on button "button" at bounding box center [479, 479] width 104 height 59
click at [296, 250] on button "b" at bounding box center [309, 252] width 41 height 41
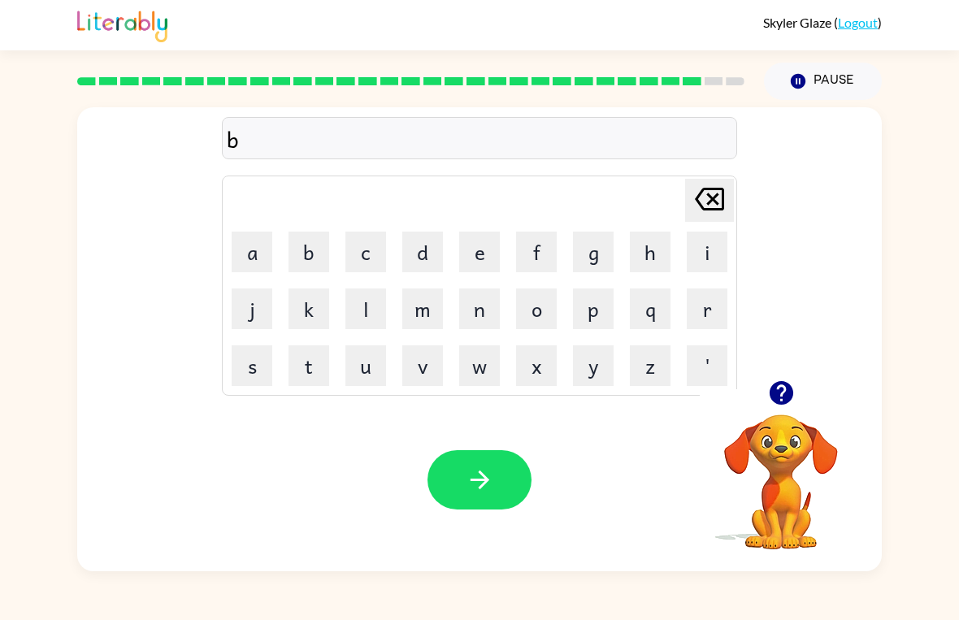
click at [701, 241] on button "i" at bounding box center [707, 252] width 41 height 41
click at [302, 371] on button "t" at bounding box center [309, 365] width 41 height 41
click at [470, 458] on button "button" at bounding box center [479, 479] width 104 height 59
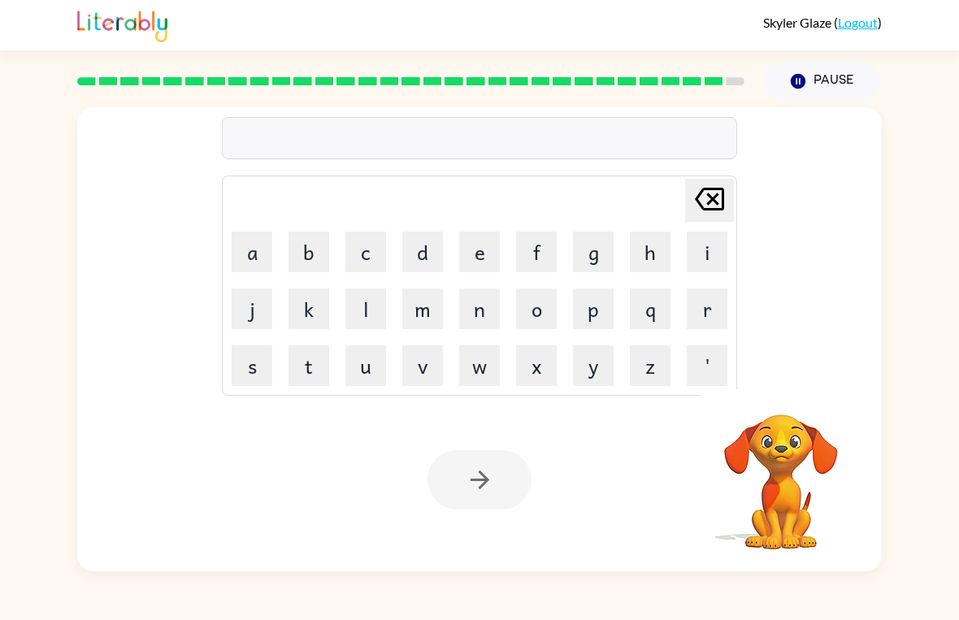
click at [489, 491] on div at bounding box center [479, 479] width 104 height 59
click at [367, 361] on button "u" at bounding box center [365, 365] width 41 height 41
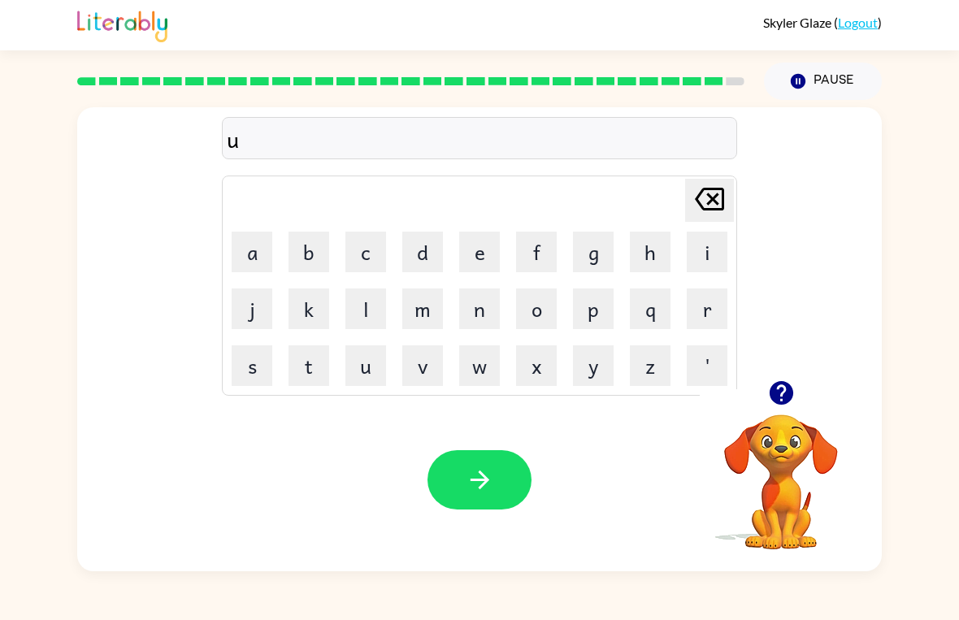
click at [253, 254] on button "a" at bounding box center [252, 252] width 41 height 41
click at [537, 244] on button "f" at bounding box center [536, 252] width 41 height 41
click at [318, 365] on button "t" at bounding box center [309, 365] width 41 height 41
click at [707, 298] on button "r" at bounding box center [707, 309] width 41 height 41
click at [483, 311] on button "n" at bounding box center [479, 309] width 41 height 41
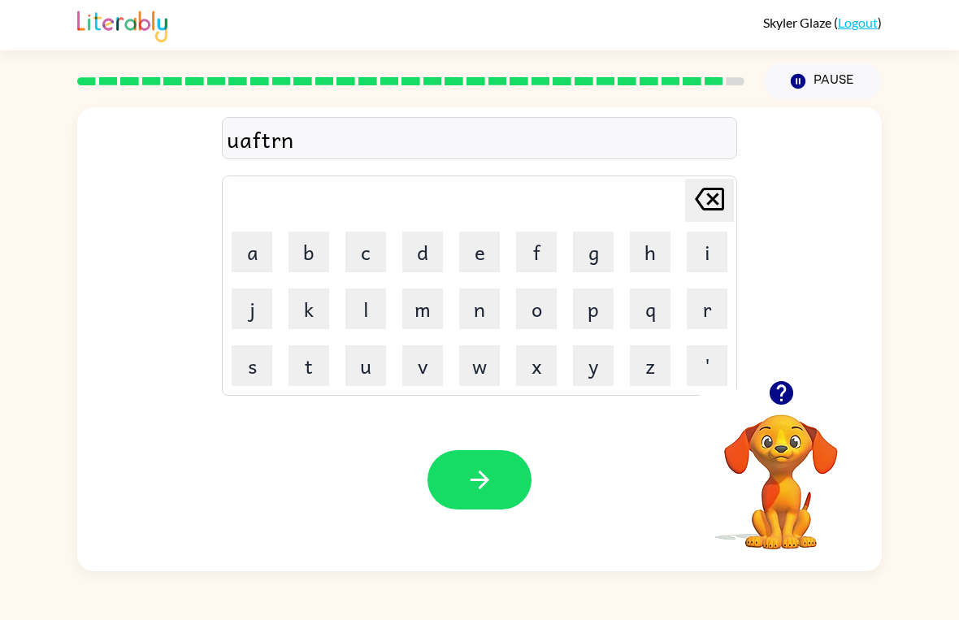
click at [546, 303] on button "o" at bounding box center [536, 309] width 41 height 41
click at [484, 310] on button "n" at bounding box center [479, 309] width 41 height 41
click at [470, 448] on div "Your browser must support playing .mp4 files to use Literably. Please try using…" at bounding box center [479, 479] width 805 height 183
click at [492, 463] on button "button" at bounding box center [479, 479] width 104 height 59
